Goal: Task Accomplishment & Management: Manage account settings

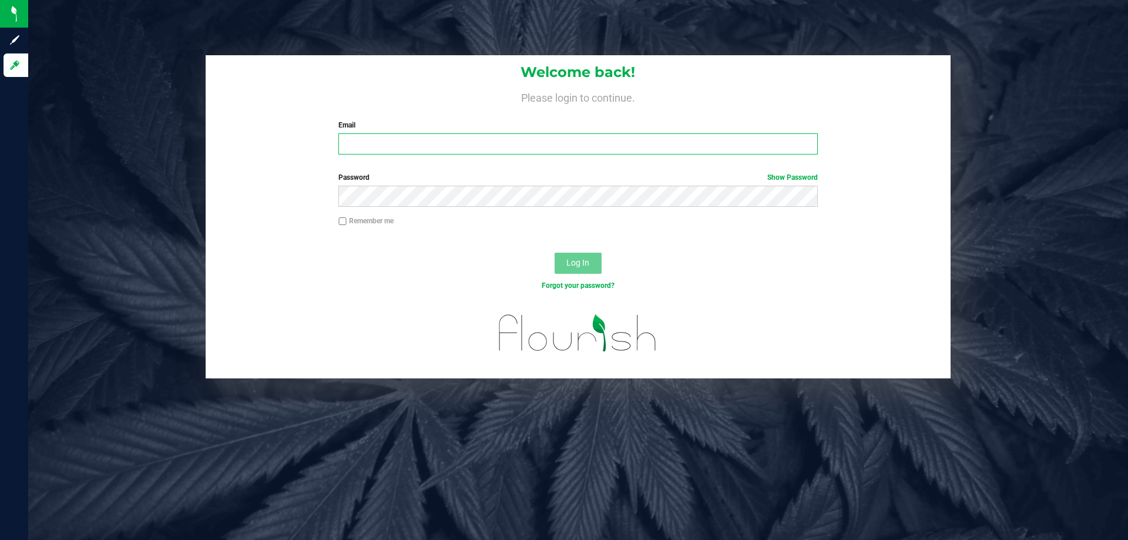
click at [416, 139] on input "Email" at bounding box center [577, 143] width 479 height 21
type input "[EMAIL_ADDRESS][DOMAIN_NAME]"
click at [554, 253] on button "Log In" at bounding box center [577, 263] width 47 height 21
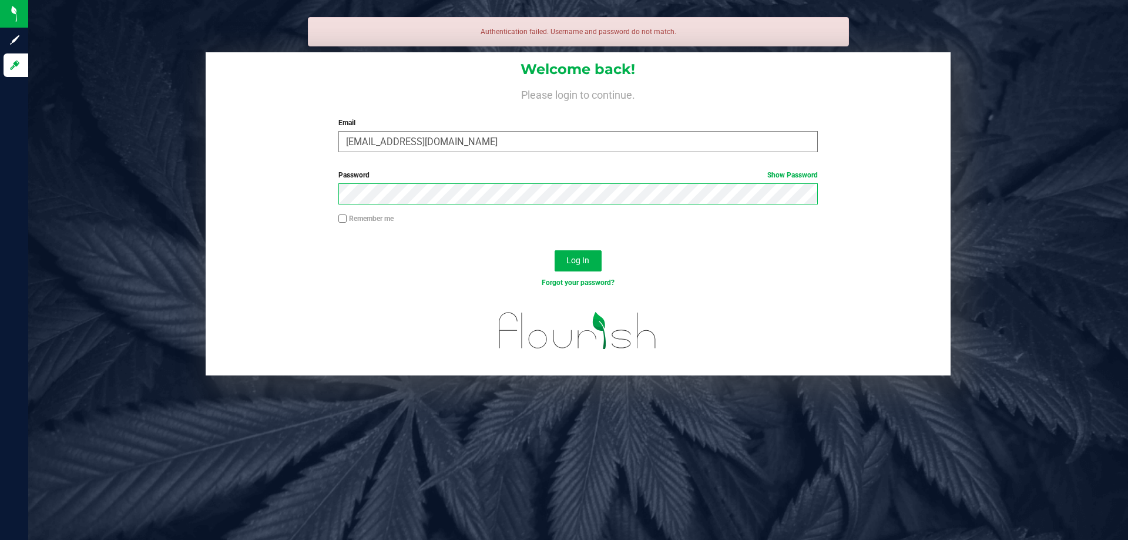
click at [554, 250] on button "Log In" at bounding box center [577, 260] width 47 height 21
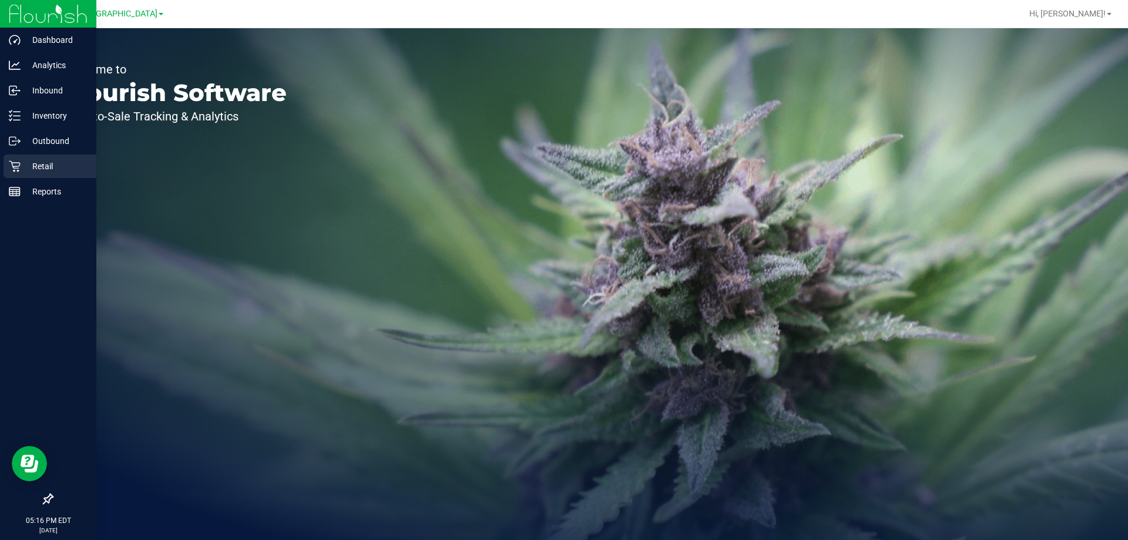
click at [38, 167] on p "Retail" at bounding box center [56, 166] width 70 height 14
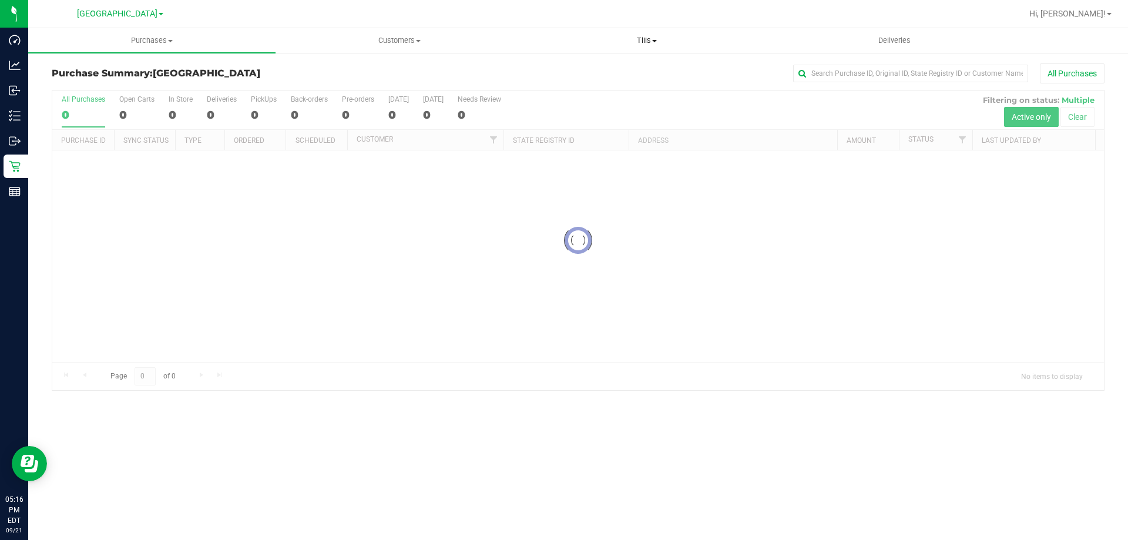
click at [640, 39] on span "Tills" at bounding box center [646, 40] width 246 height 11
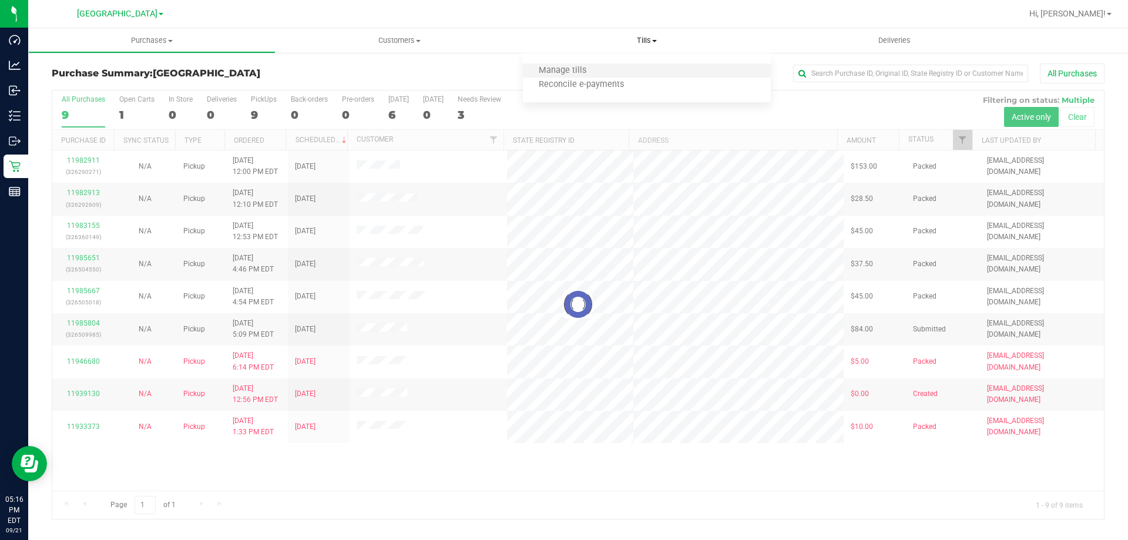
click at [620, 70] on li "Manage tills" at bounding box center [646, 71] width 247 height 14
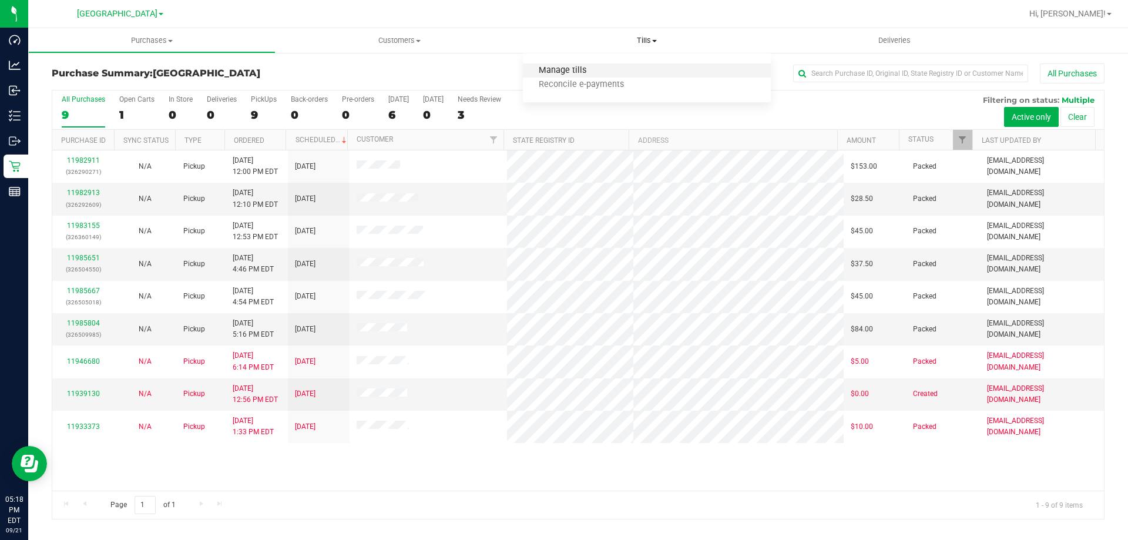
click at [550, 73] on span "Manage tills" at bounding box center [562, 71] width 79 height 10
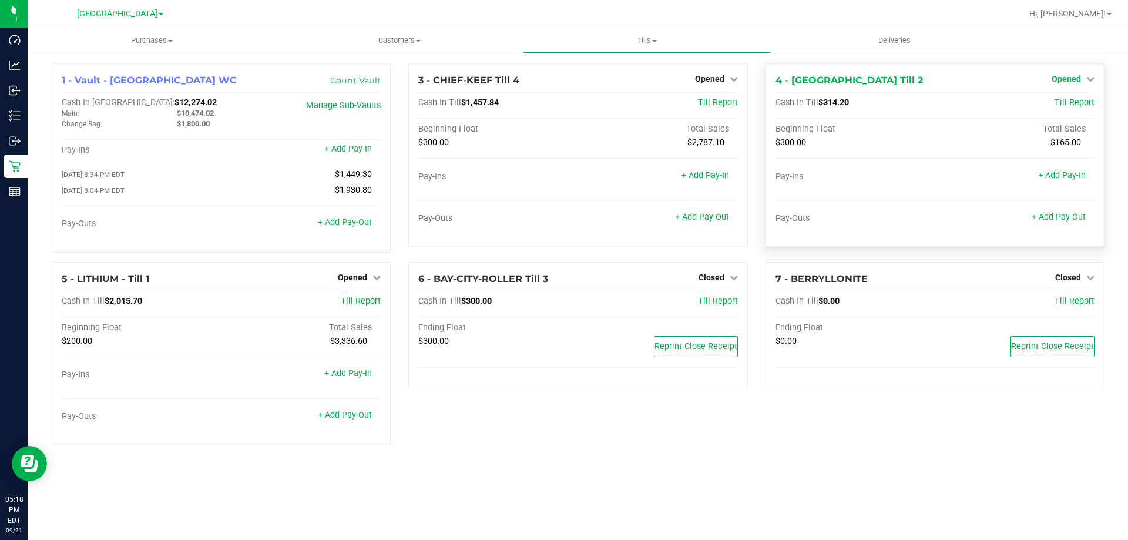
click at [1057, 76] on span "Opened" at bounding box center [1065, 78] width 29 height 9
click at [1063, 102] on link "Close Till" at bounding box center [1067, 103] width 32 height 9
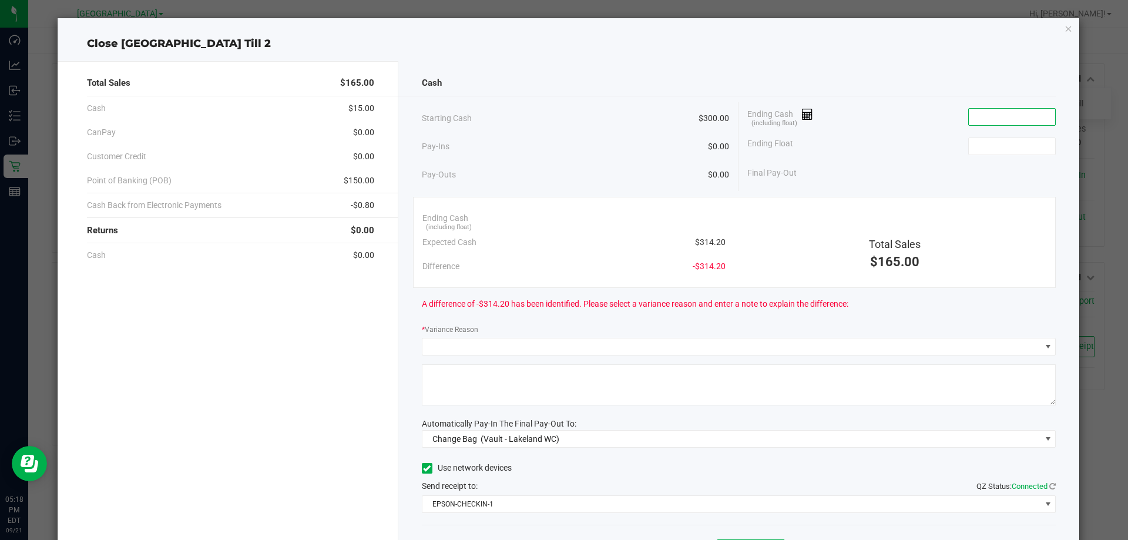
click at [977, 117] on input at bounding box center [1011, 117] width 86 height 16
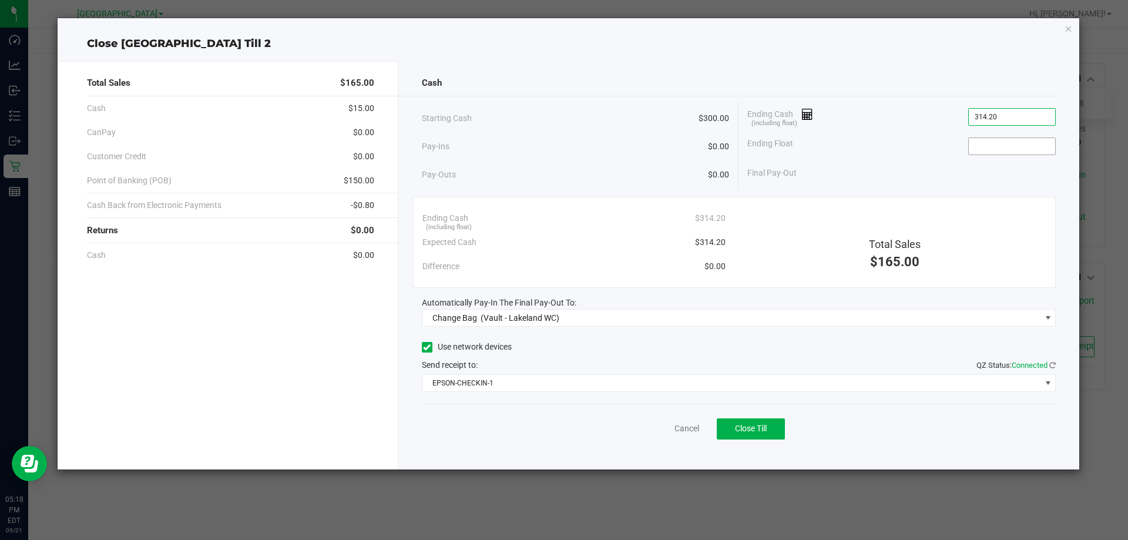
type input "$314.20"
click at [981, 147] on input at bounding box center [1011, 146] width 86 height 16
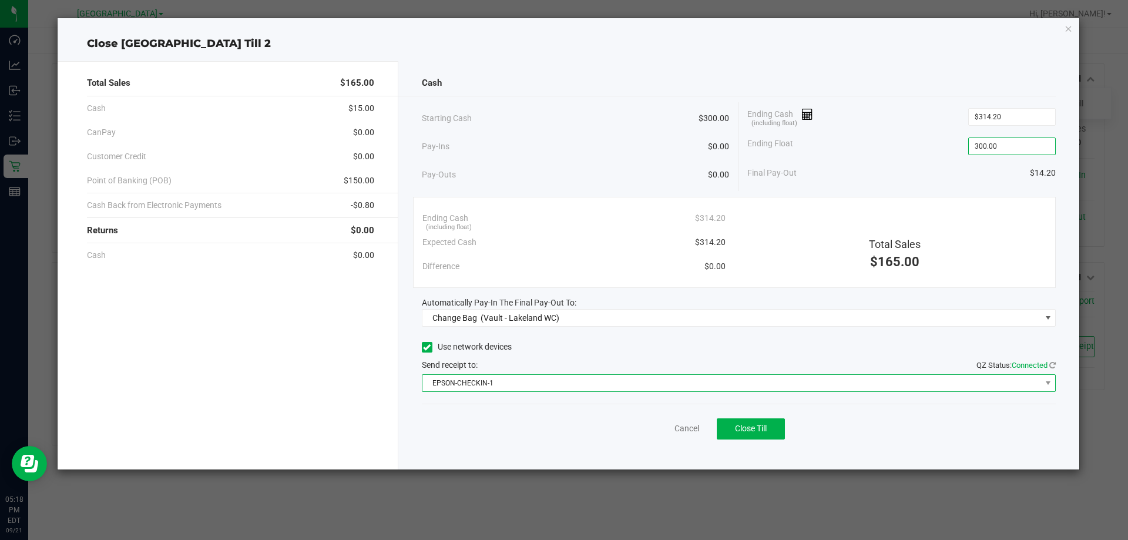
type input "$300.00"
click at [709, 391] on span "EPSON-CHECKIN-1" at bounding box center [739, 383] width 634 height 18
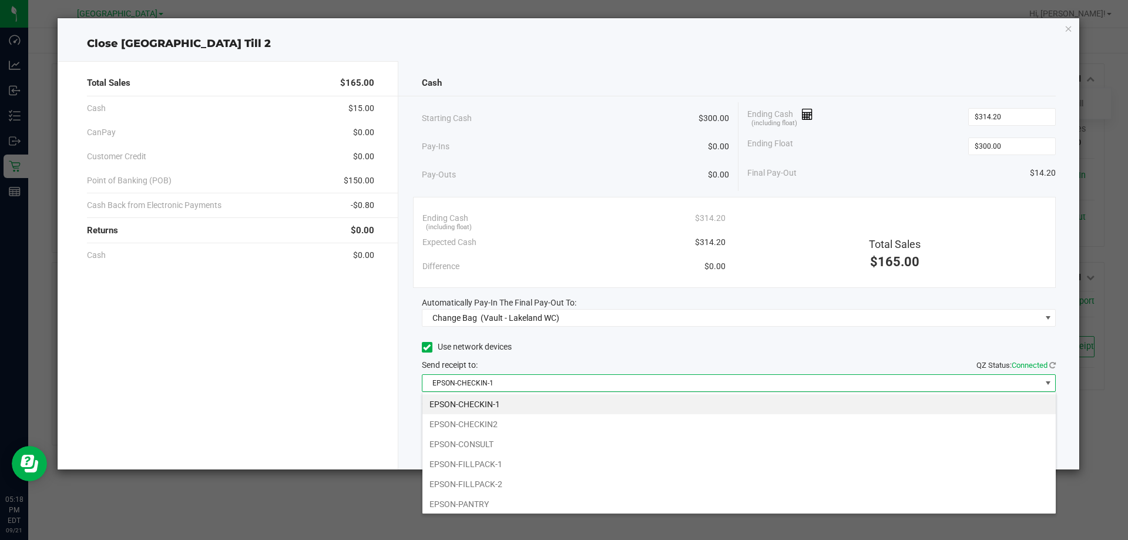
scroll to position [18, 634]
click at [631, 473] on li "EPSON-FILLPACK-1" at bounding box center [738, 464] width 633 height 20
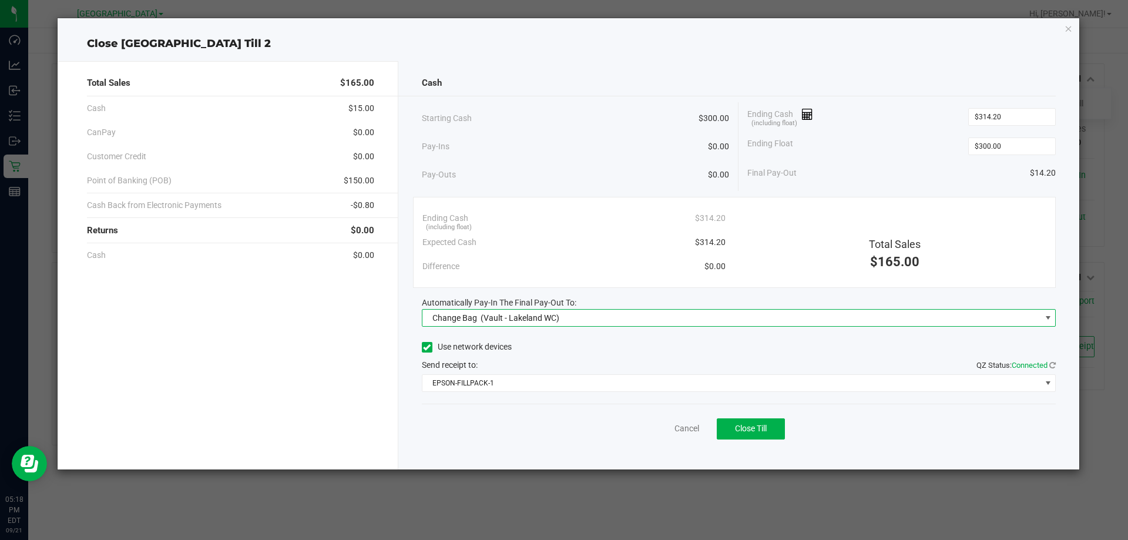
click at [668, 315] on span "Change Bag (Vault - Lakeland WC)" at bounding box center [731, 318] width 618 height 16
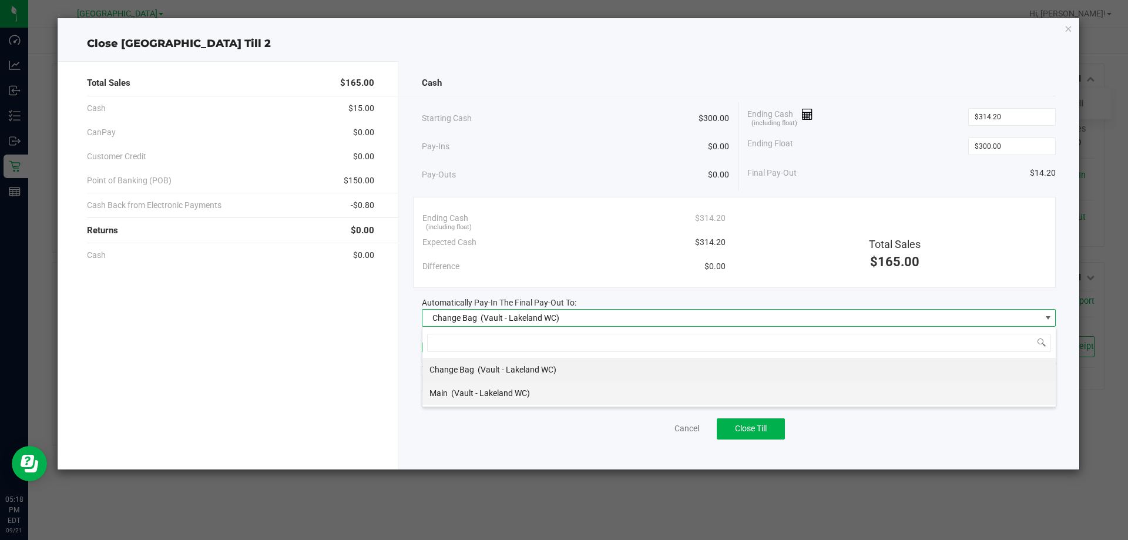
click at [631, 384] on li "Main (Vault - Lakeland WC)" at bounding box center [738, 392] width 633 height 23
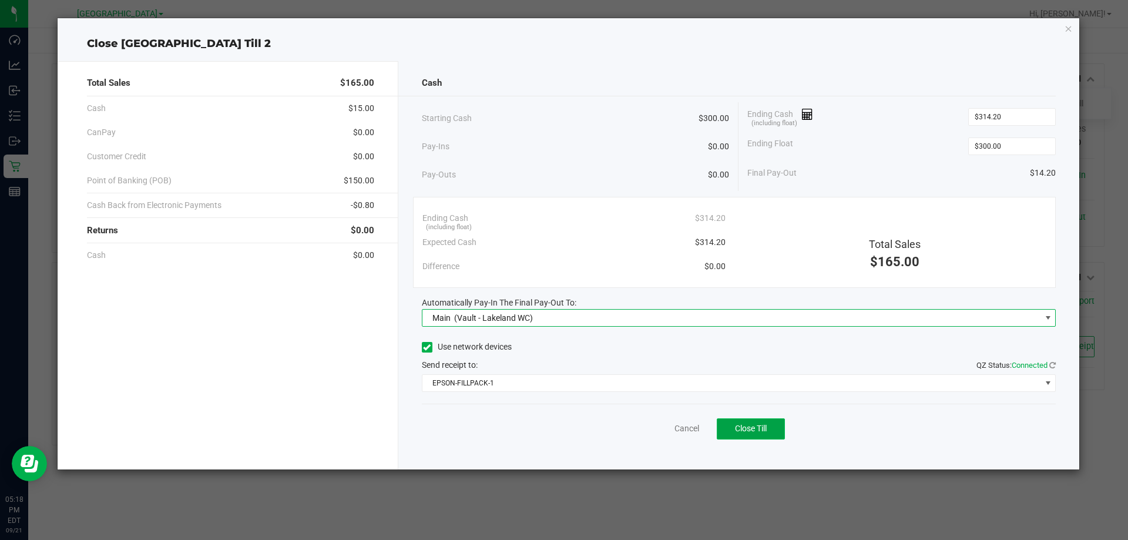
click at [731, 426] on button "Close Till" at bounding box center [750, 428] width 68 height 21
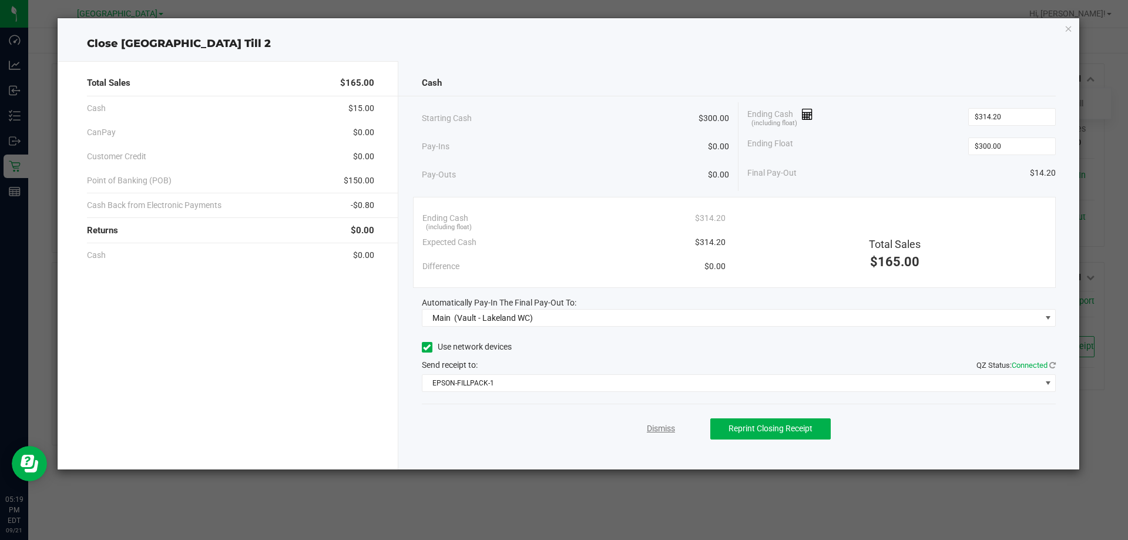
click at [666, 429] on link "Dismiss" at bounding box center [661, 428] width 28 height 12
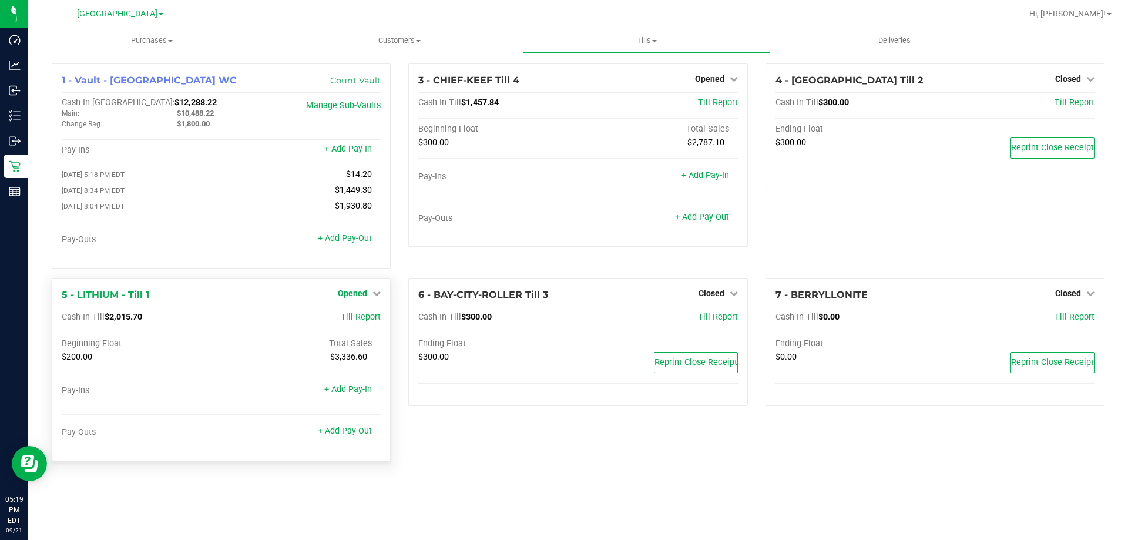
click at [368, 295] on link "Opened" at bounding box center [359, 292] width 43 height 9
click at [393, 325] on div "Close Till" at bounding box center [354, 317] width 87 height 15
click at [370, 325] on div "Close Till" at bounding box center [354, 317] width 87 height 15
click at [359, 320] on link "Close Till" at bounding box center [354, 316] width 32 height 9
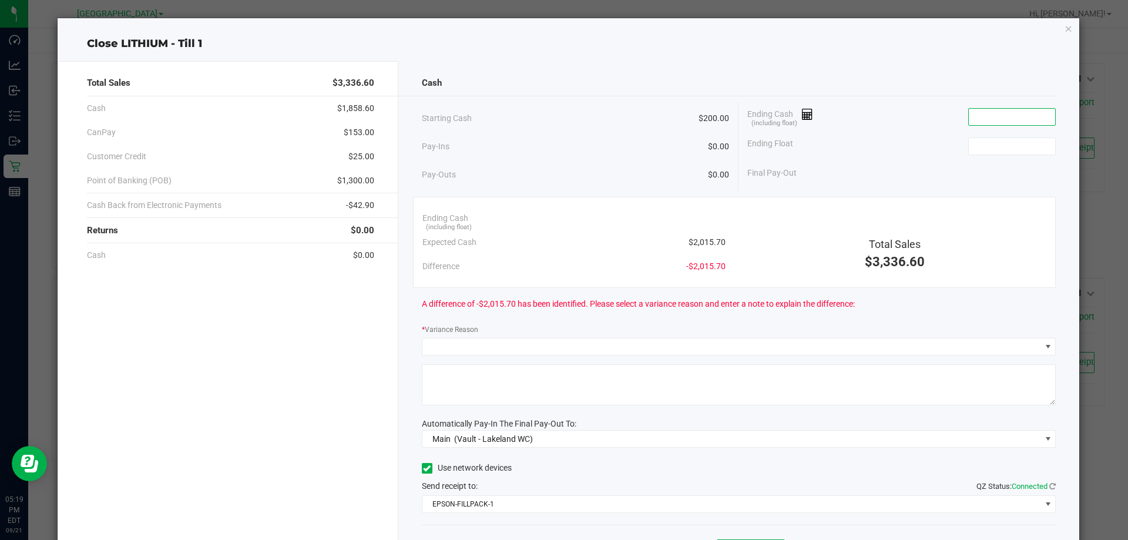
click at [970, 120] on input at bounding box center [1011, 117] width 86 height 16
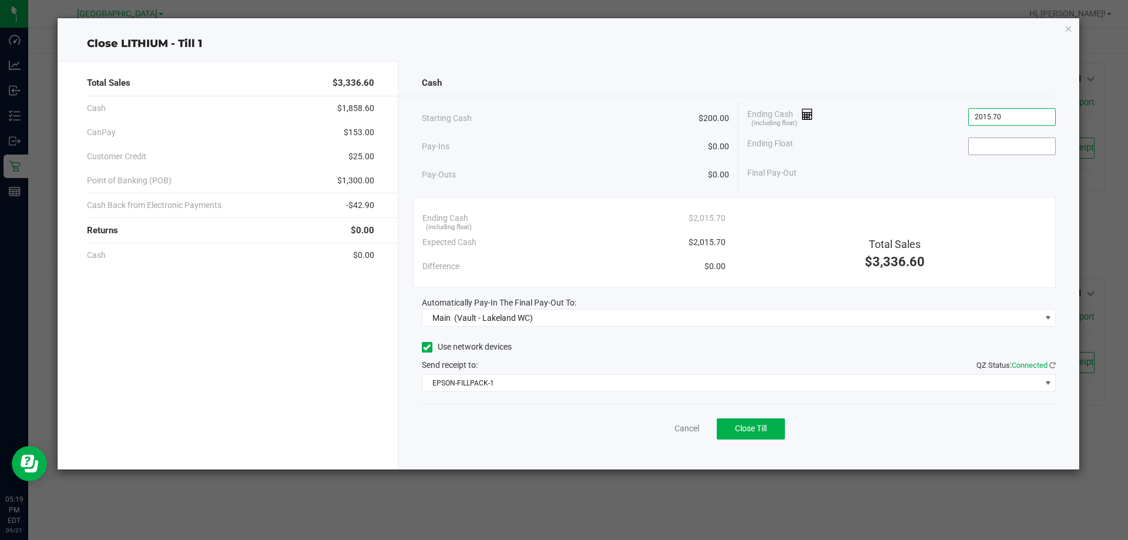
type input "$2,015.70"
click at [1002, 140] on input at bounding box center [1011, 146] width 86 height 16
type input "0"
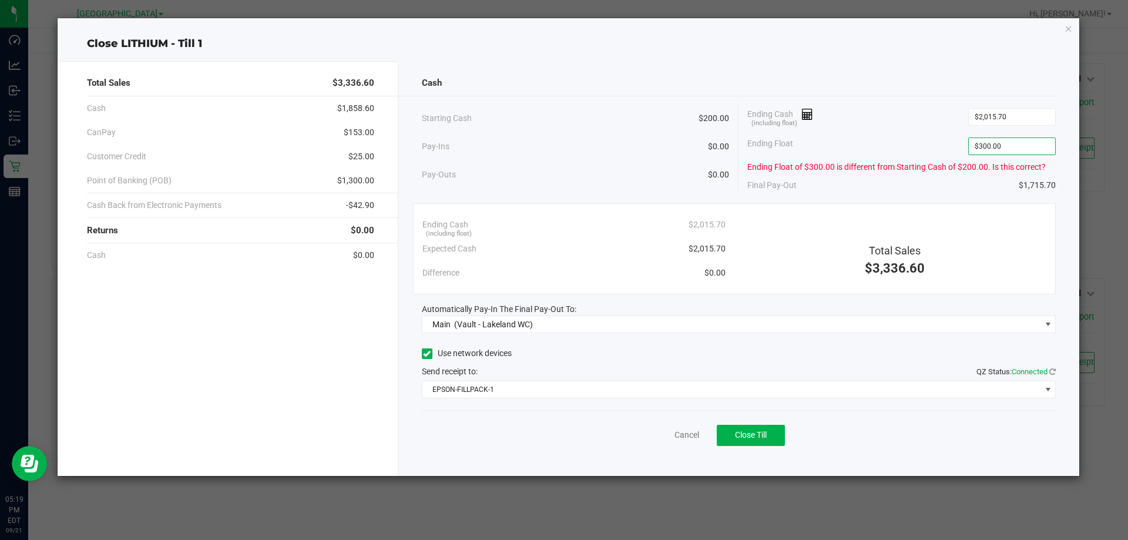
click at [936, 118] on div "Ending Cash (including float) $2,015.70" at bounding box center [901, 116] width 308 height 29
click at [1001, 150] on input "300" at bounding box center [1011, 146] width 86 height 16
click at [921, 125] on div "Ending Cash (including float) $2,015.70" at bounding box center [901, 116] width 308 height 29
type input "$300.00"
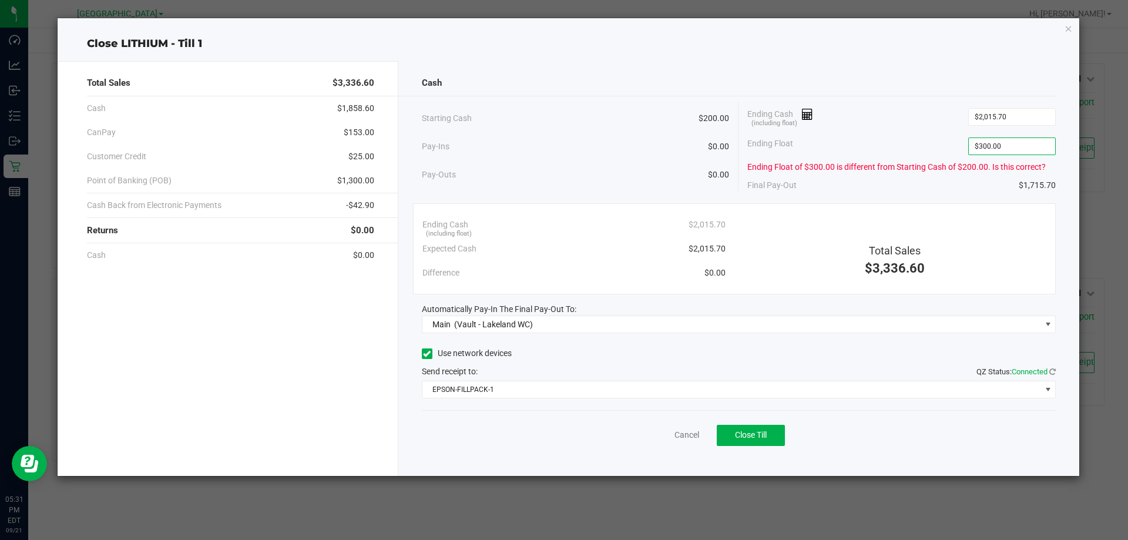
click at [929, 133] on div "Ending Float $300.00" at bounding box center [901, 146] width 308 height 29
click at [1023, 119] on input "2015.7" at bounding box center [1011, 117] width 86 height 16
click at [942, 117] on div "Ending Cash (including float) $2,015.70" at bounding box center [901, 116] width 308 height 29
click at [1020, 120] on input "2015.7" at bounding box center [1011, 117] width 86 height 16
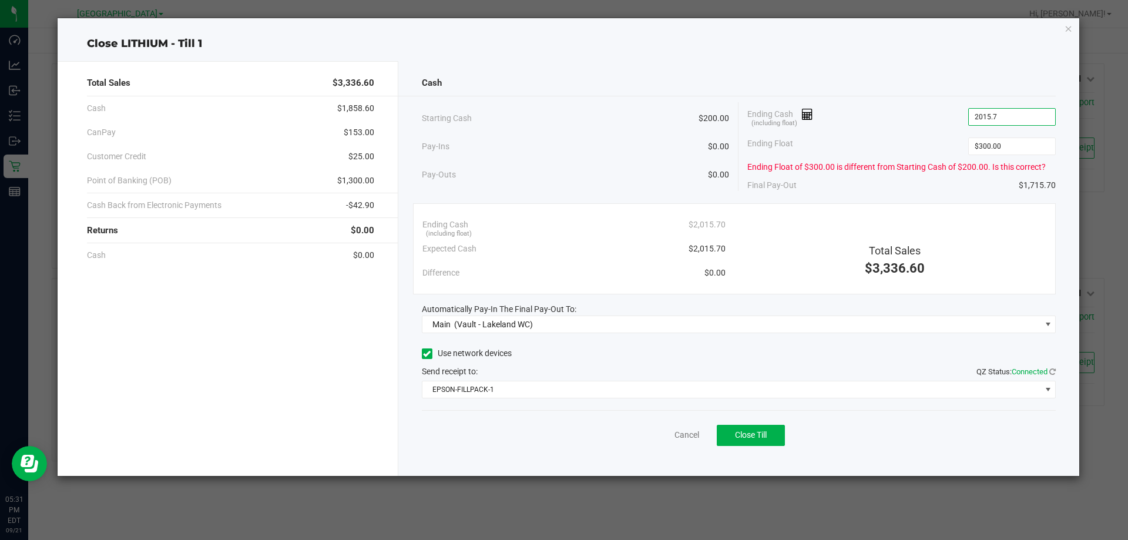
click at [1020, 120] on input "2015.7" at bounding box center [1011, 117] width 86 height 16
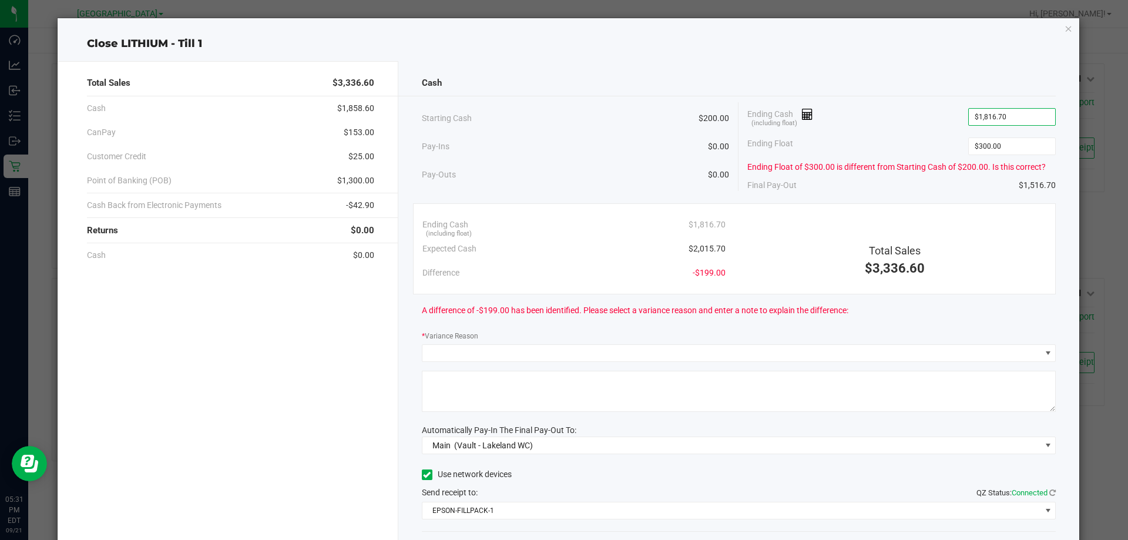
click at [914, 123] on div "Ending Cash (including float) $1,816.70" at bounding box center [901, 116] width 308 height 29
click at [906, 146] on div "Ending Float $300.00" at bounding box center [901, 146] width 308 height 29
click at [1016, 123] on input "1816.7" at bounding box center [1011, 117] width 86 height 16
type input "$1,715.70"
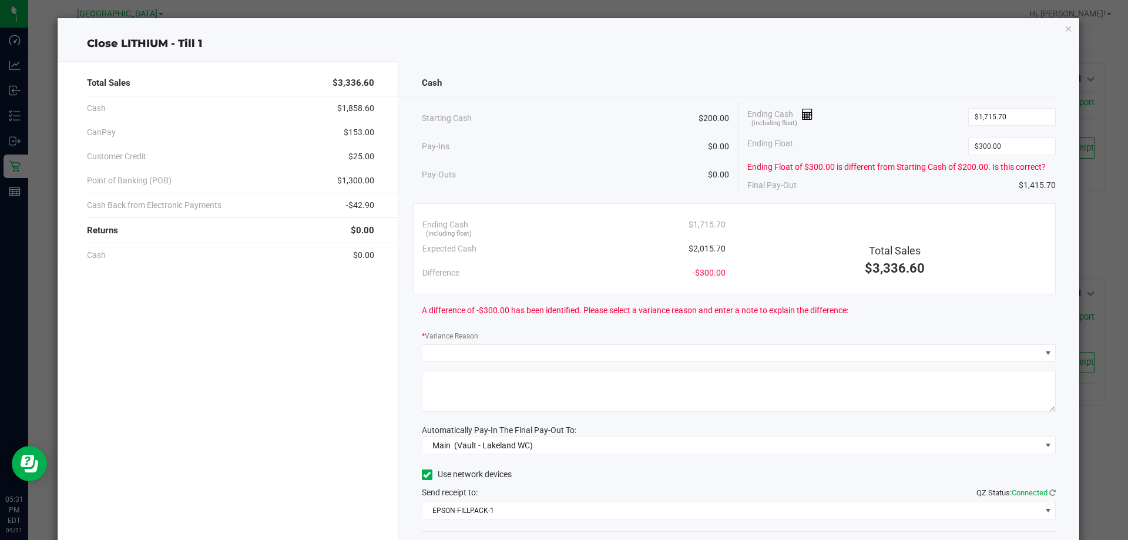
click at [930, 129] on div "Ending Cash (including float) $1,715.70" at bounding box center [901, 116] width 308 height 29
click at [1012, 149] on input "300" at bounding box center [1011, 146] width 86 height 16
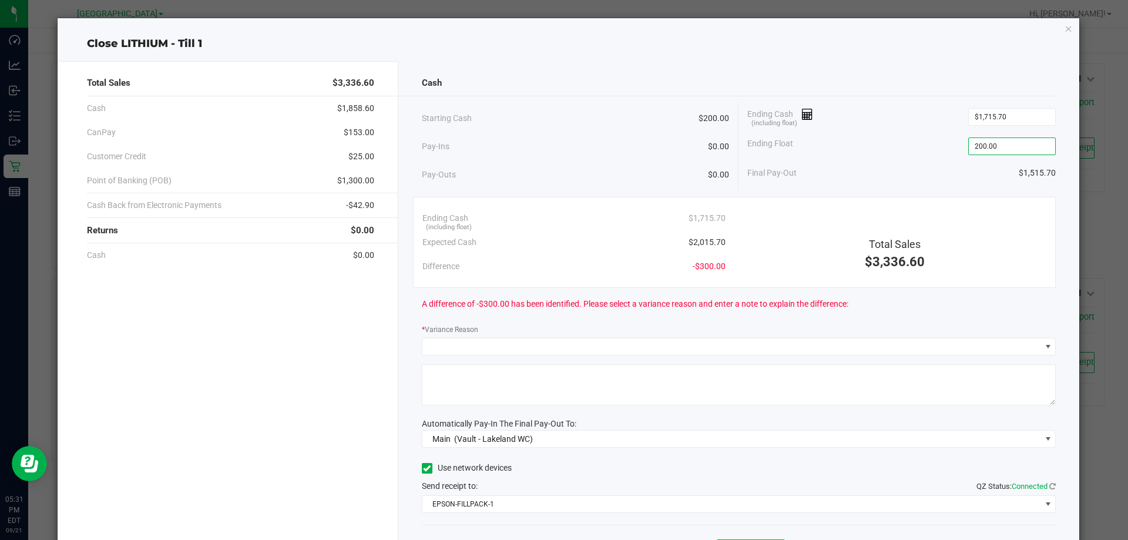
type input "$200.00"
click at [937, 149] on div "Ending Float $200.00" at bounding box center [901, 146] width 308 height 29
click at [998, 119] on input "1715.7" at bounding box center [1011, 117] width 86 height 16
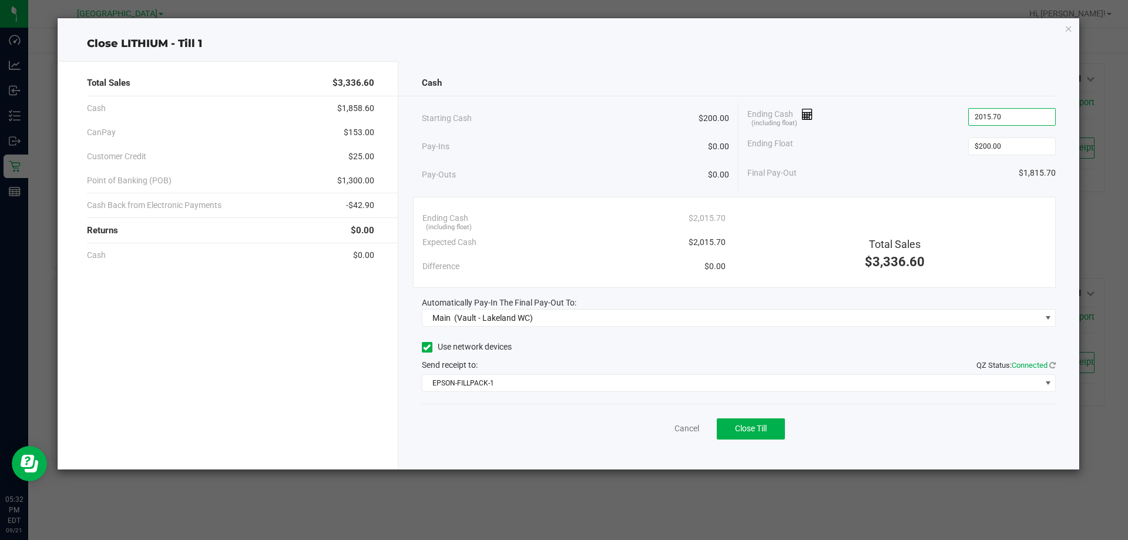
type input "$2,015.70"
click at [919, 152] on div "Ending Float $200.00" at bounding box center [901, 146] width 308 height 29
click at [1014, 149] on input "200" at bounding box center [1011, 146] width 86 height 16
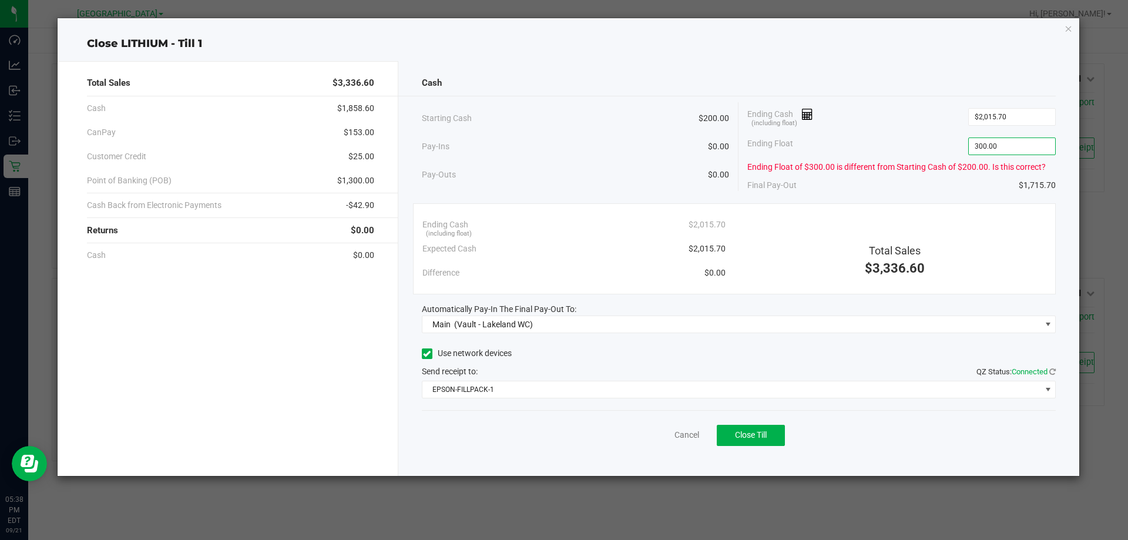
type input "$300.00"
click at [969, 200] on div "Cash Starting Cash $200.00 Pay-Ins $0.00 Pay-Outs $0.00 Ending Cash (including …" at bounding box center [738, 268] width 681 height 415
click at [756, 435] on span "Close Till" at bounding box center [751, 434] width 32 height 9
click at [1068, 30] on icon "button" at bounding box center [1068, 28] width 8 height 14
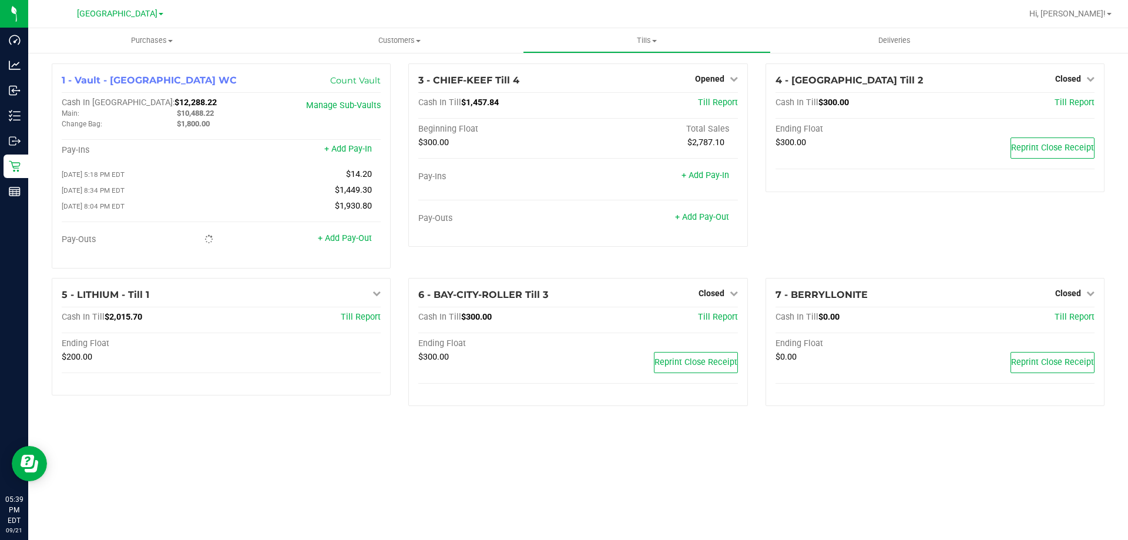
click at [944, 18] on div at bounding box center [615, 13] width 811 height 23
click at [837, 8] on div at bounding box center [615, 13] width 811 height 23
click at [656, 4] on div at bounding box center [615, 13] width 811 height 23
